Goal: Check status: Check status

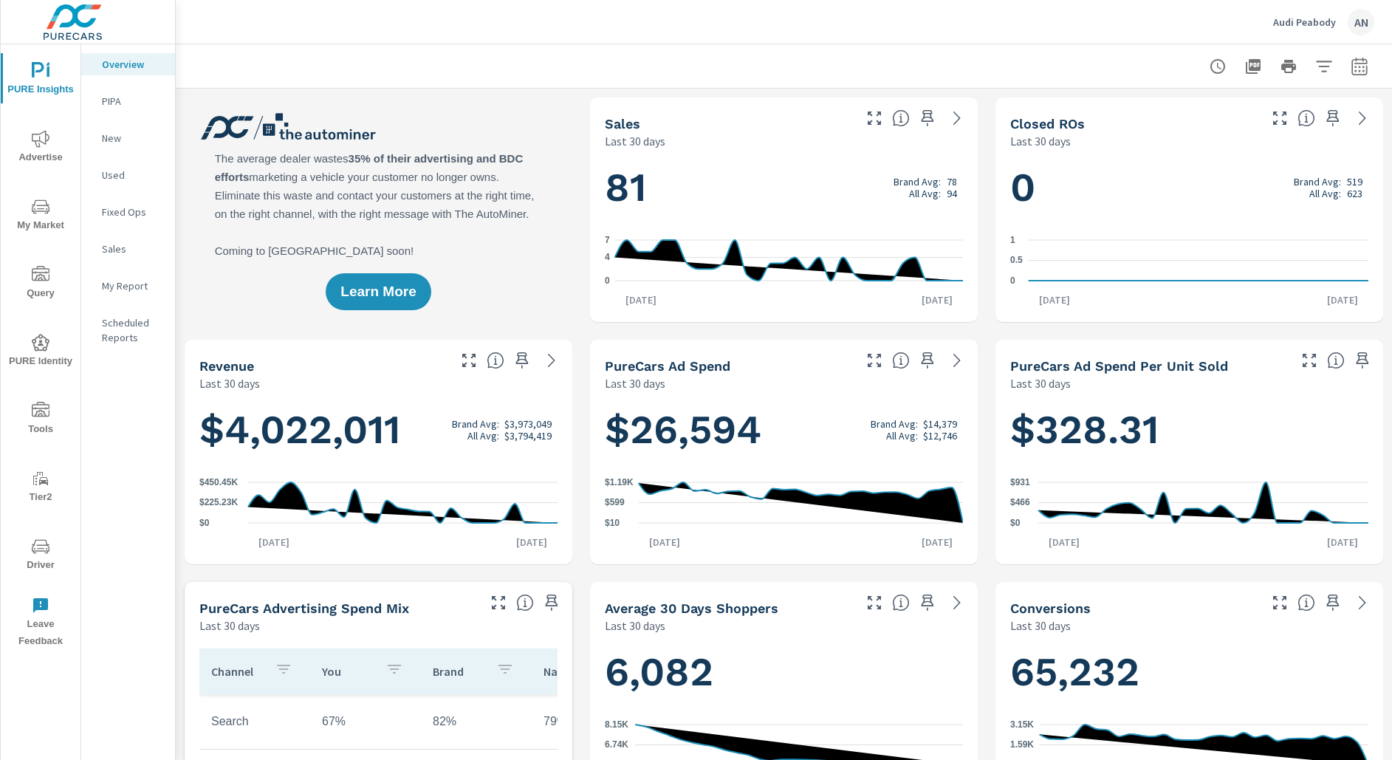
click at [128, 106] on p "PIPA" at bounding box center [132, 101] width 61 height 15
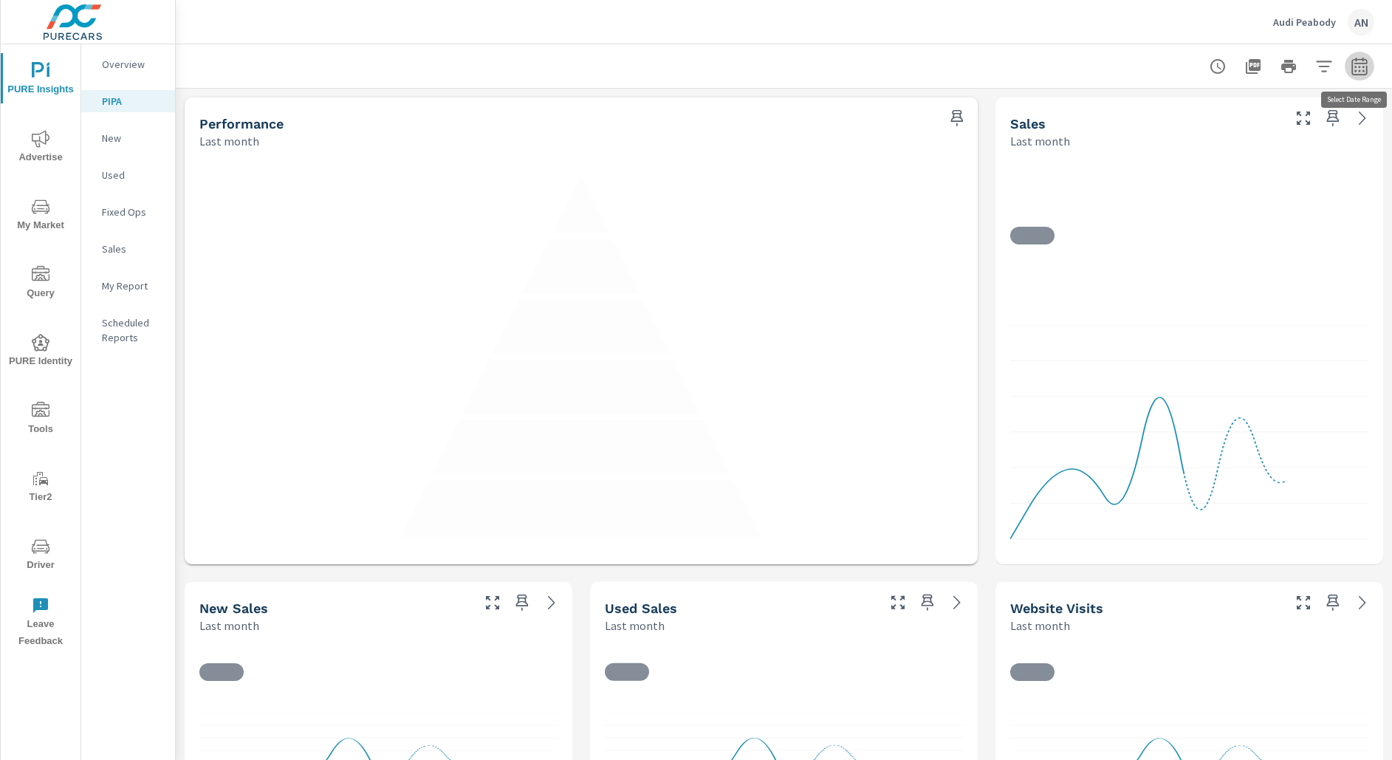
click at [1363, 67] on icon "button" at bounding box center [1360, 67] width 18 height 18
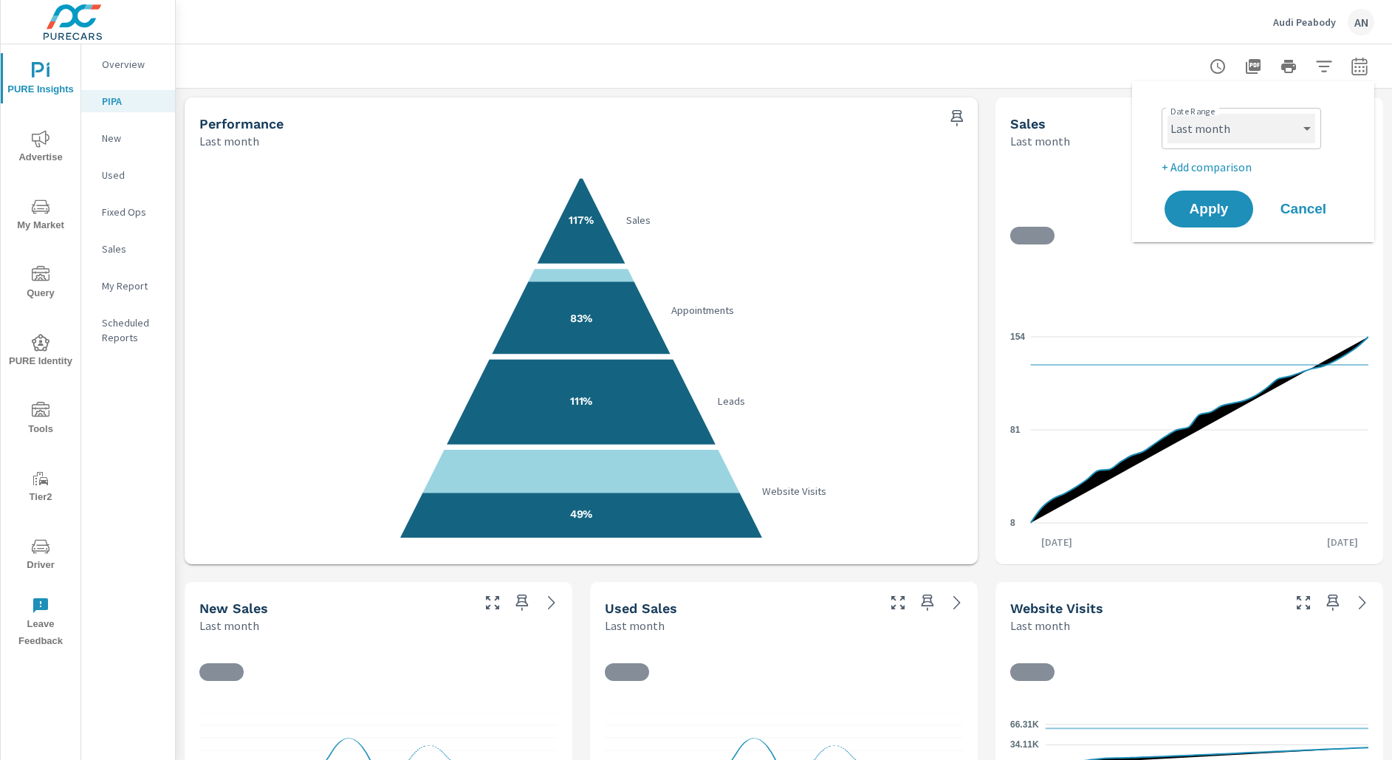
click at [1256, 134] on select "Custom [DATE] Last week Last 7 days Last 14 days Last 30 days Last 45 days Last…" at bounding box center [1242, 129] width 148 height 30
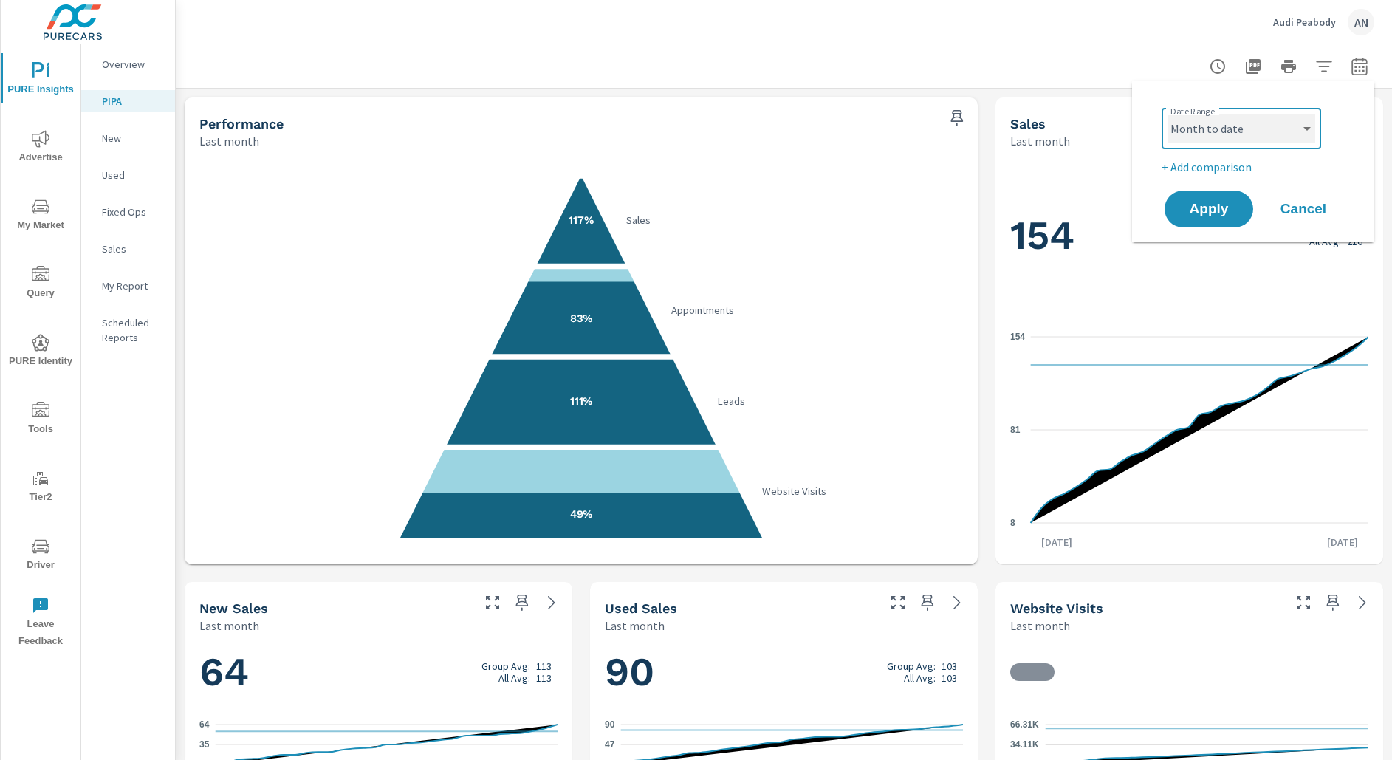
click at [1168, 114] on select "Custom [DATE] Last week Last 7 days Last 14 days Last 30 days Last 45 days Last…" at bounding box center [1242, 129] width 148 height 30
select select "Month to date"
click at [1222, 194] on button "Apply" at bounding box center [1209, 209] width 92 height 38
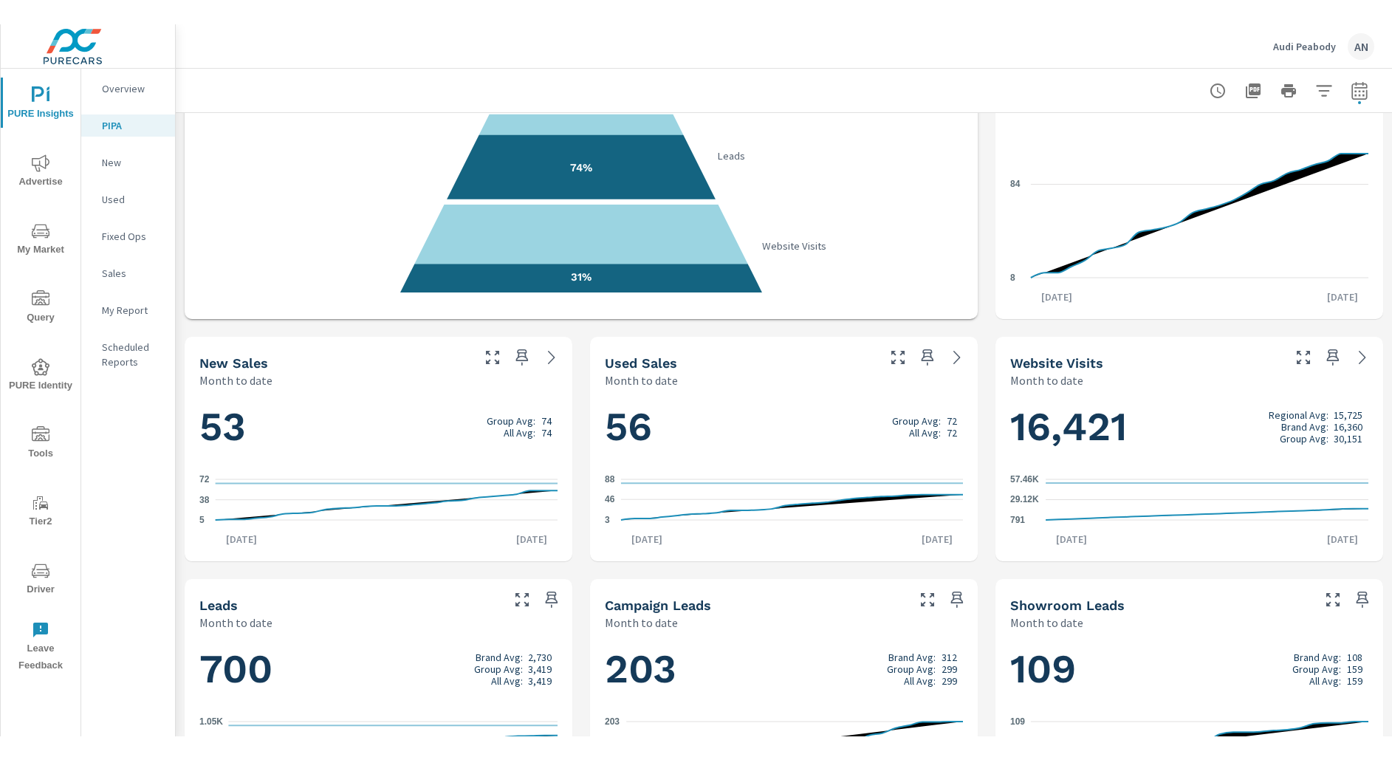
scroll to position [305, 0]
